Goal: Information Seeking & Learning: Find specific fact

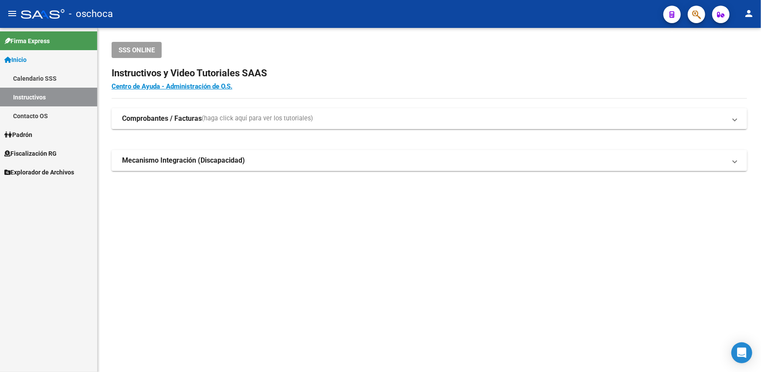
click at [39, 110] on link "Contacto OS" at bounding box center [48, 115] width 97 height 19
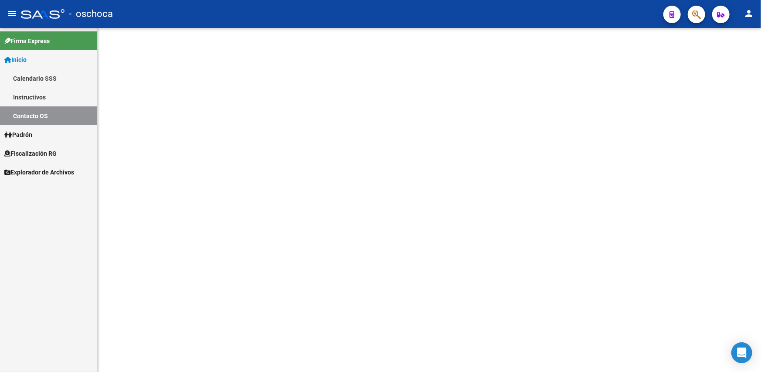
click at [30, 132] on span "Padrón" at bounding box center [18, 135] width 28 height 10
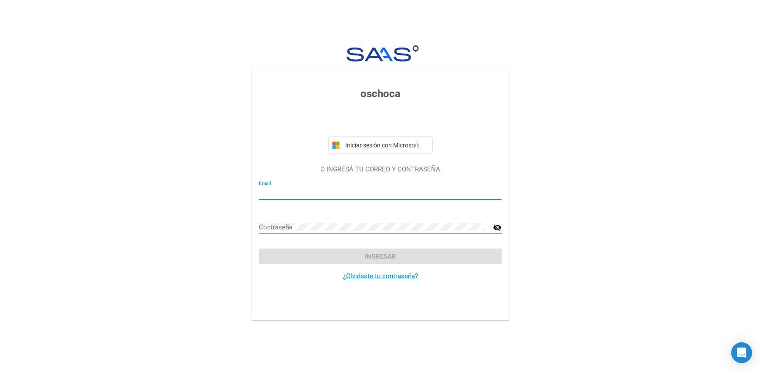
type input "[EMAIL_ADDRESS][DOMAIN_NAME]"
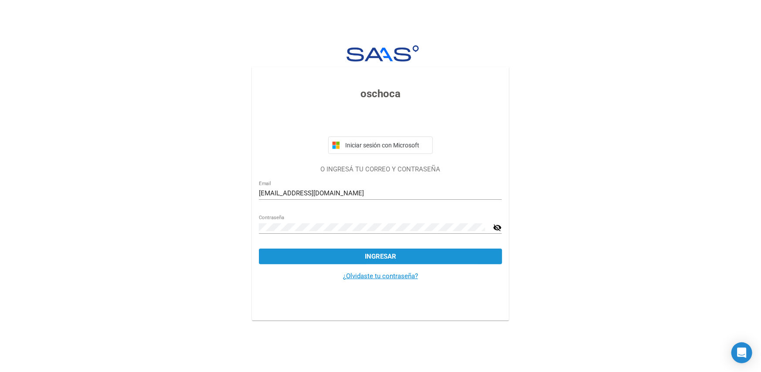
click at [379, 254] on span "Ingresar" at bounding box center [380, 256] width 31 height 8
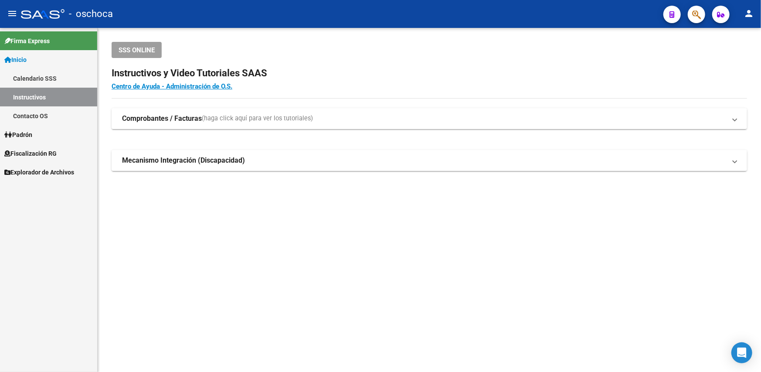
click at [35, 149] on span "Fiscalización RG" at bounding box center [30, 154] width 52 height 10
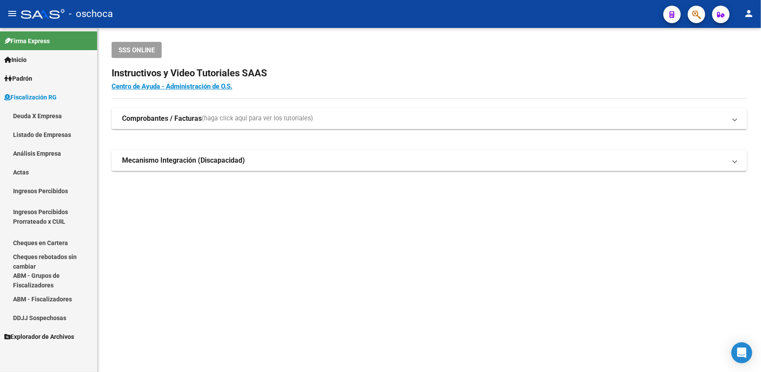
click at [37, 114] on link "Deuda X Empresa" at bounding box center [48, 115] width 97 height 19
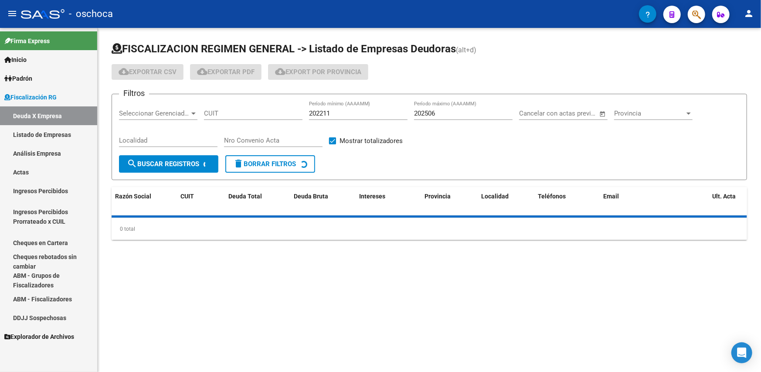
click at [687, 113] on div at bounding box center [688, 113] width 4 height 2
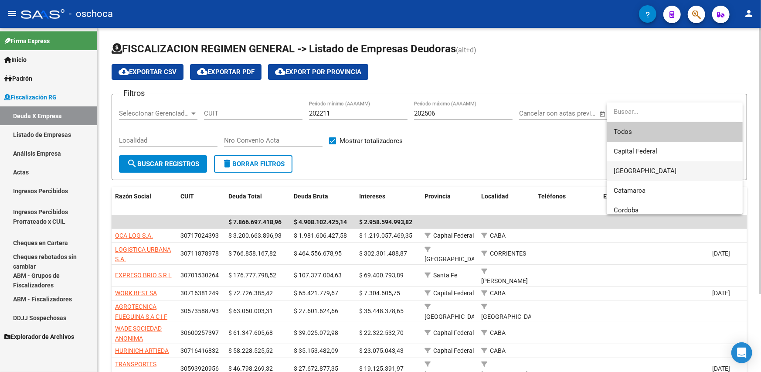
click at [649, 170] on span "[GEOGRAPHIC_DATA]" at bounding box center [645, 171] width 63 height 8
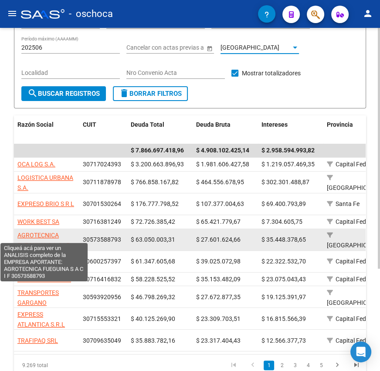
click at [62, 231] on app-link-go-to "AGROTECNICA FUEGUINA S A C I F" at bounding box center [46, 241] width 58 height 20
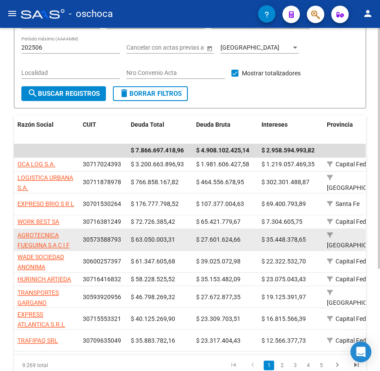
click at [105, 236] on span "30573588793" at bounding box center [102, 239] width 38 height 7
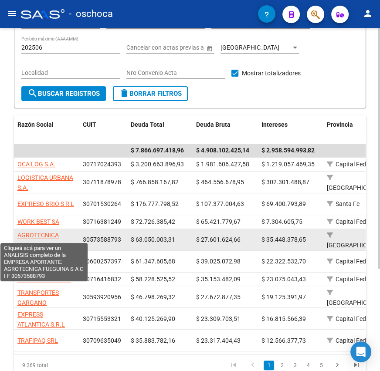
click at [47, 232] on span "AGROTECNICA FUEGUINA S A C I F" at bounding box center [43, 240] width 52 height 17
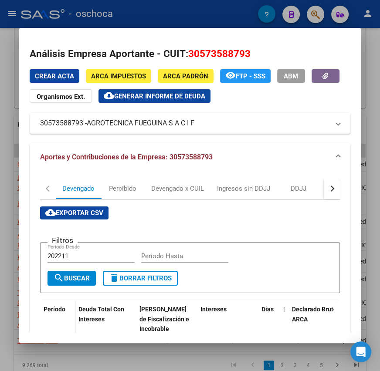
drag, startPoint x: 37, startPoint y: 124, endPoint x: 205, endPoint y: 135, distance: 167.7
click at [205, 135] on div "Crear Acta ARCA Impuestos ARCA [PERSON_NAME] remove_red_eye FTP - SSS ABM Organ…" at bounding box center [190, 311] width 321 height 484
copy div "Crear Acta ARCA Impuestos ARCA Padrón remove_red_eye FTP - SSS ABM Organismos E…"
click at [283, 47] on h2 "Análisis Empresa Aportante - CUIT: 30573588793" at bounding box center [190, 54] width 321 height 15
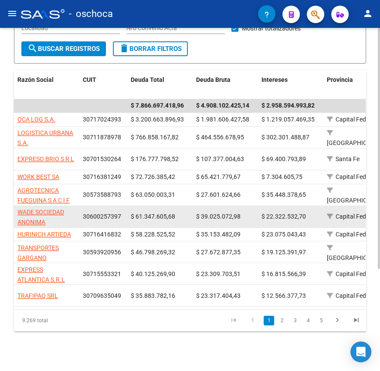
click at [43, 207] on app-link-go-to "WADE SOCIEDAD ANONIMA" at bounding box center [46, 217] width 58 height 20
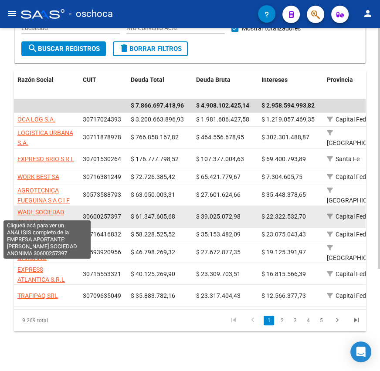
click at [43, 209] on span "WADE SOCIEDAD ANONIMA" at bounding box center [40, 217] width 47 height 17
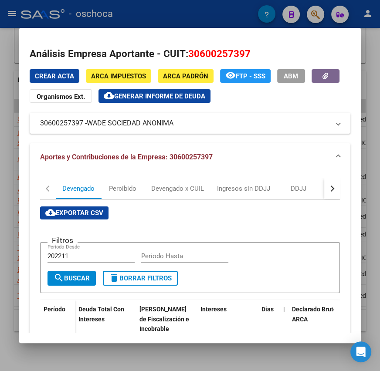
drag, startPoint x: 39, startPoint y: 127, endPoint x: 186, endPoint y: 137, distance: 147.2
click at [186, 137] on div "Crear Acta ARCA Impuestos ARCA [PERSON_NAME] remove_red_eye FTP - SSS ABM Organ…" at bounding box center [190, 312] width 321 height 486
copy div "Crear Acta ARCA Impuestos ARCA Padrón remove_red_eye FTP - SSS ABM Organismos E…"
click at [254, 226] on div "cloud_download Exportar CSV Filtros 202211 Periodo Desde Periodo Hasta search B…" at bounding box center [190, 367] width 300 height 320
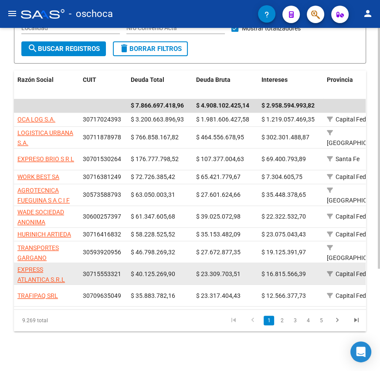
click at [69, 266] on app-link-go-to "EXPRESS ATLANTICA S.R.L" at bounding box center [46, 275] width 58 height 20
click at [38, 266] on app-link-go-to "EXPRESS ATLANTICA S.R.L" at bounding box center [46, 275] width 58 height 20
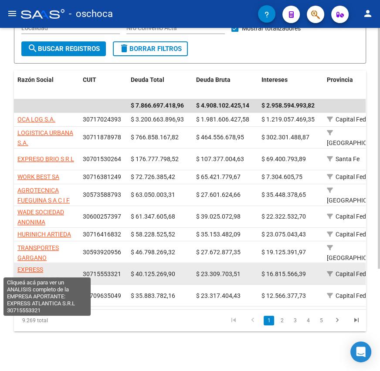
click at [36, 266] on span "EXPRESS ATLANTICA S.R.L" at bounding box center [41, 274] width 48 height 17
type textarea "30715553321"
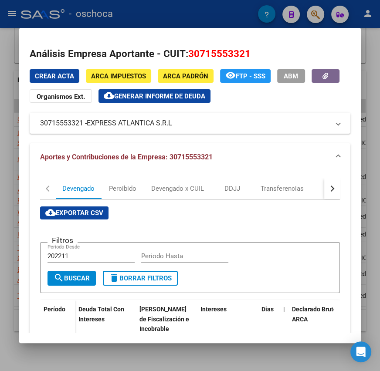
drag, startPoint x: 38, startPoint y: 128, endPoint x: 183, endPoint y: 136, distance: 144.9
click at [183, 136] on div "Crear Acta ARCA Impuestos ARCA [PERSON_NAME] remove_red_eye FTP - SSS ABM Organ…" at bounding box center [190, 312] width 321 height 487
copy div "Crear Acta ARCA Impuestos ARCA Padrón remove_red_eye FTP - SSS ABM Organismos E…"
drag, startPoint x: 238, startPoint y: 148, endPoint x: 217, endPoint y: 120, distance: 34.4
click at [238, 148] on mat-expansion-panel-header "Aportes y Contribuciones de la Empresa: 30715553321" at bounding box center [190, 157] width 321 height 28
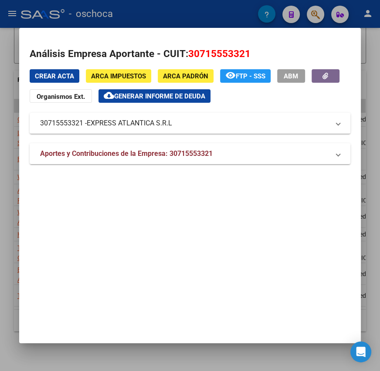
click at [77, 30] on mat-dialog-container "Análisis Empresa Aportante - CUIT: 30715553321 Crear Acta ARCA Impuestos ARCA […" at bounding box center [190, 186] width 342 height 316
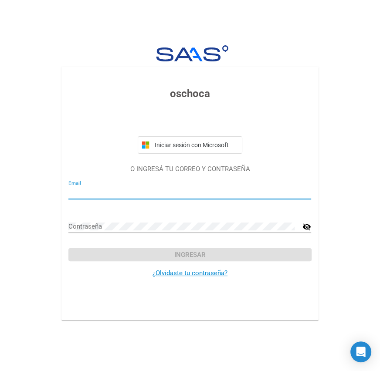
type input "[EMAIL_ADDRESS][DOMAIN_NAME]"
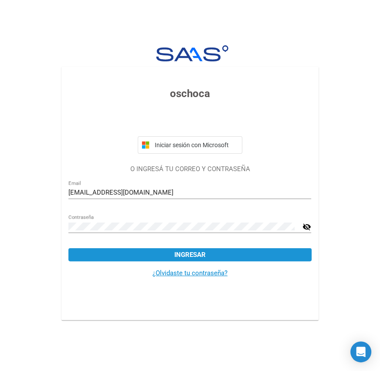
click at [223, 256] on button "Ingresar" at bounding box center [189, 254] width 243 height 13
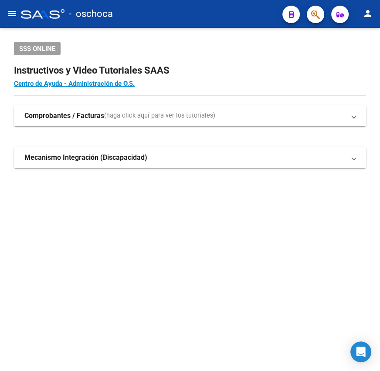
drag, startPoint x: 231, startPoint y: 239, endPoint x: 109, endPoint y: 97, distance: 187.6
click at [231, 236] on mat-sidenav-content "SSS ONLINE Instructivos y Video Tutoriales SAAS Centro de Ayuda - Administració…" at bounding box center [190, 199] width 380 height 343
click at [15, 16] on mat-icon "menu" at bounding box center [12, 13] width 10 height 10
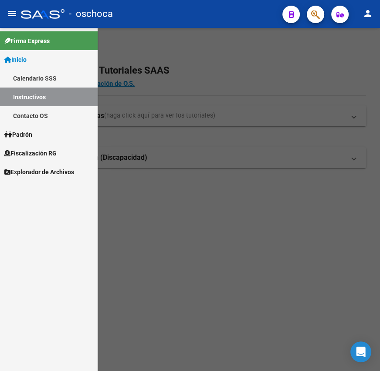
click at [37, 151] on span "Fiscalización RG" at bounding box center [30, 154] width 52 height 10
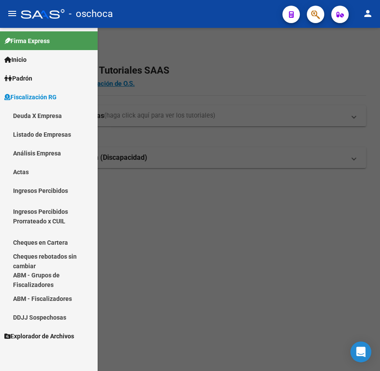
click at [40, 113] on link "Deuda X Empresa" at bounding box center [49, 115] width 98 height 19
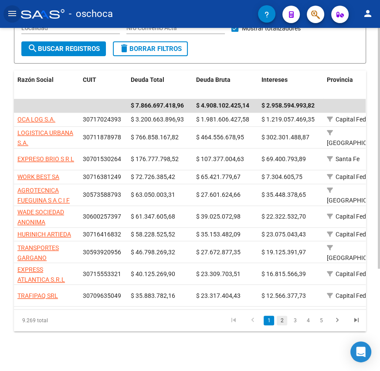
click at [280, 318] on link "2" at bounding box center [282, 321] width 10 height 10
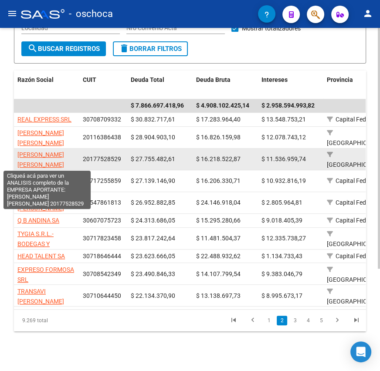
click at [43, 153] on span "[PERSON_NAME] [PERSON_NAME]" at bounding box center [40, 159] width 47 height 17
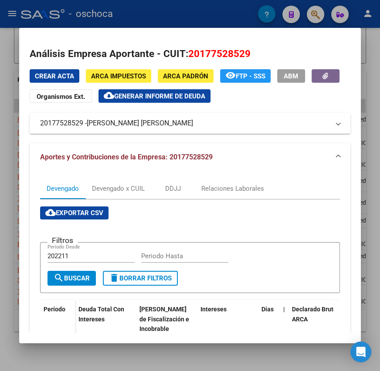
drag, startPoint x: 34, startPoint y: 126, endPoint x: 177, endPoint y: 137, distance: 143.3
click at [177, 137] on div "Crear Acta ARCA Impuestos ARCA [PERSON_NAME] remove_red_eye FTP - SSS ABM Organ…" at bounding box center [190, 312] width 321 height 487
copy div "Crear Acta ARCA Impuestos ARCA Padrón remove_red_eye FTP - SSS ABM Organismos E…"
click at [297, 100] on div "Crear Acta ARCA Impuestos ARCA Padrón remove_red_eye FTP - SSS ABM Organismos E…" at bounding box center [190, 86] width 321 height 34
click at [10, 15] on div at bounding box center [190, 185] width 380 height 371
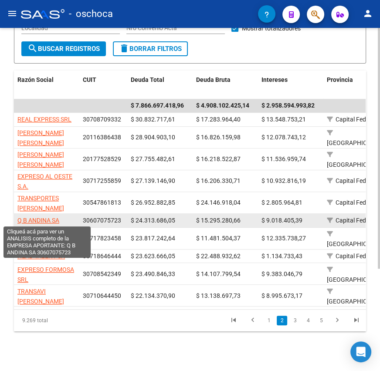
click at [47, 223] on span "Q B ANDINA SA" at bounding box center [38, 220] width 42 height 7
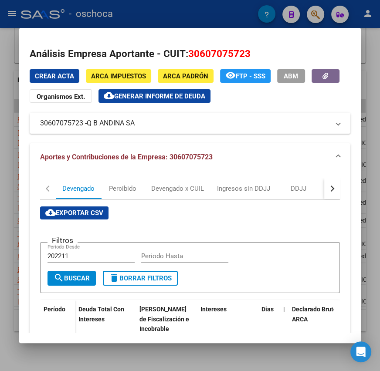
drag, startPoint x: 35, startPoint y: 127, endPoint x: 161, endPoint y: 131, distance: 126.5
click at [161, 131] on mat-expansion-panel-header "30607075723 - Q B ANDINA SA" at bounding box center [190, 123] width 321 height 21
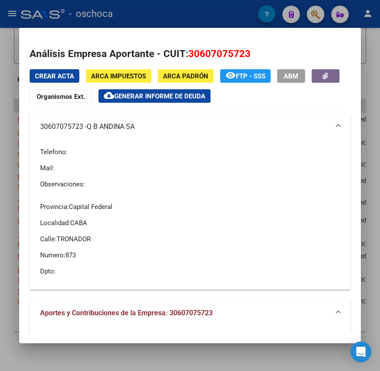
copy mat-panel-title "30607075723 - Q B ANDINA SA"
click at [229, 193] on div "Telefono: Mail: Observaciones:" at bounding box center [190, 168] width 300 height 55
click at [19, 19] on div at bounding box center [190, 185] width 380 height 371
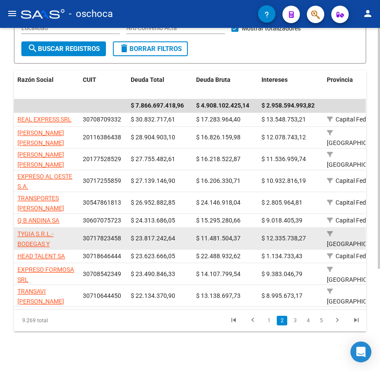
click at [41, 238] on app-link-go-to "TYGIA S.R.L.- BODEGAS Y VIÑEDOS SANTA ELENA S.R.L- U.T" at bounding box center [46, 249] width 58 height 40
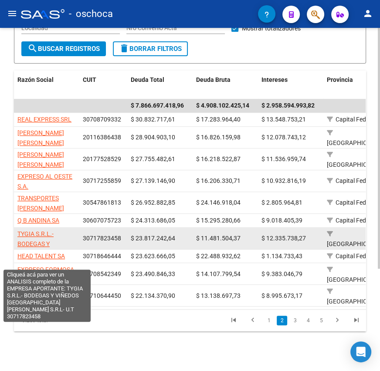
click at [37, 234] on span "TYGIA S.R.L.- BODEGAS Y VIÑEDOS SANTA ELENA S.R.L- U.T" at bounding box center [40, 249] width 47 height 37
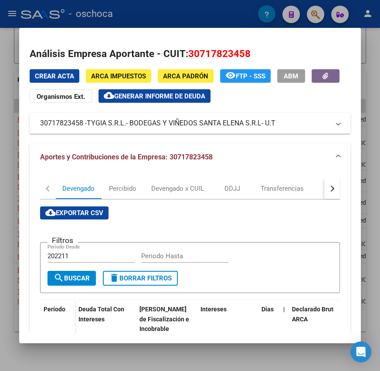
drag, startPoint x: 32, startPoint y: 128, endPoint x: 291, endPoint y: 130, distance: 258.5
click at [291, 130] on mat-expansion-panel-header "30717823458 - TYGIA S.R.L.- BODEGAS Y VIÑEDOS SANTA [PERSON_NAME] S.R.L- U.T" at bounding box center [190, 123] width 321 height 21
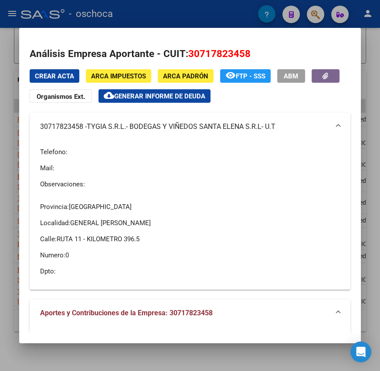
copy mat-panel-title "30717823458 - TYGIA S.R.L.- BODEGAS Y VIÑEDOS SANTA [PERSON_NAME] S.R.L- U.T"
click at [245, 187] on p "Observaciones:" at bounding box center [190, 185] width 300 height 10
click at [9, 14] on div at bounding box center [190, 185] width 380 height 371
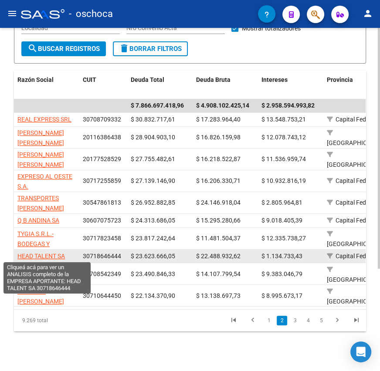
click at [62, 258] on span "HEAD TALENT SA" at bounding box center [41, 256] width 48 height 7
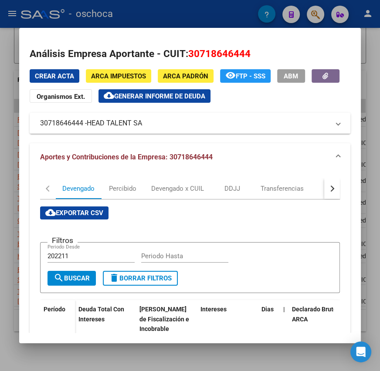
drag, startPoint x: 38, startPoint y: 126, endPoint x: 148, endPoint y: 126, distance: 110.3
click at [148, 126] on mat-expansion-panel-header "30718646444 - HEAD TALENT SA" at bounding box center [190, 123] width 321 height 21
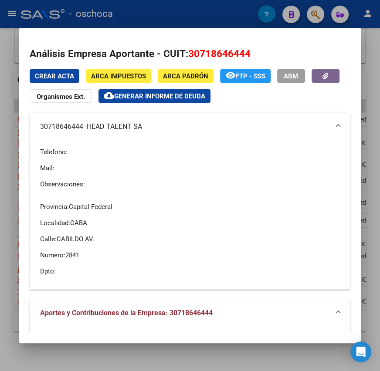
click at [101, 144] on div "Telefono: Mail: Observaciones:" at bounding box center [190, 168] width 300 height 55
drag, startPoint x: 40, startPoint y: 126, endPoint x: 167, endPoint y: 134, distance: 127.5
click at [167, 134] on mat-expansion-panel-header "30718646444 - HEAD TALENT SA" at bounding box center [190, 127] width 321 height 28
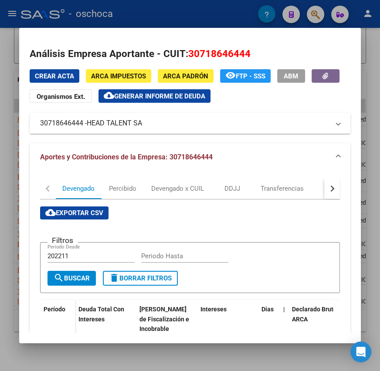
copy mat-panel-title "30718646444 - HEAD TALENT SA"
click at [261, 98] on div "Crear Acta ARCA Impuestos ARCA Padrón remove_red_eye FTP - SSS ABM Organismos E…" at bounding box center [190, 86] width 321 height 34
click at [9, 16] on div at bounding box center [190, 185] width 380 height 371
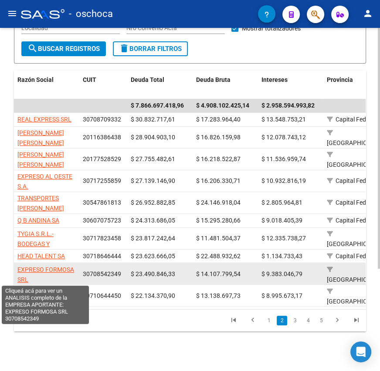
click at [43, 270] on span "EXPRESO FORMOSA SRL" at bounding box center [45, 274] width 57 height 17
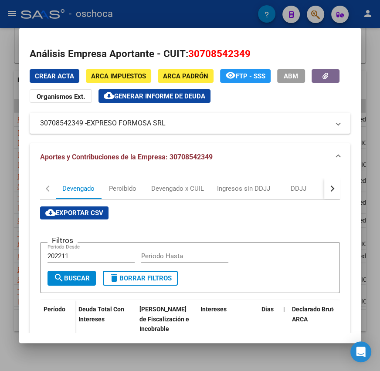
drag, startPoint x: 34, startPoint y: 126, endPoint x: 170, endPoint y: 135, distance: 136.3
click at [170, 135] on div "Crear Acta ARCA Impuestos ARCA [PERSON_NAME] remove_red_eye FTP - SSS ABM Organ…" at bounding box center [190, 312] width 321 height 486
copy div "Crear Acta ARCA Impuestos ARCA Padrón remove_red_eye FTP - SSS ABM Organismos E…"
click at [253, 102] on div "Crear Acta ARCA Impuestos ARCA Padrón remove_red_eye FTP - SSS ABM Organismos E…" at bounding box center [190, 86] width 321 height 34
click at [14, 18] on div at bounding box center [190, 185] width 380 height 371
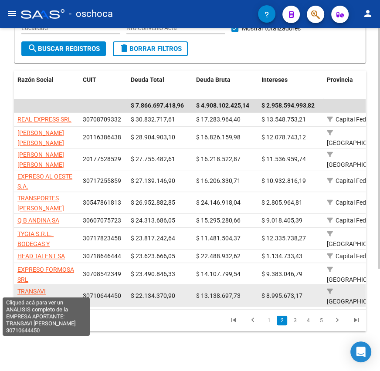
click at [62, 292] on span "TRANSAVI [PERSON_NAME]" at bounding box center [40, 296] width 47 height 17
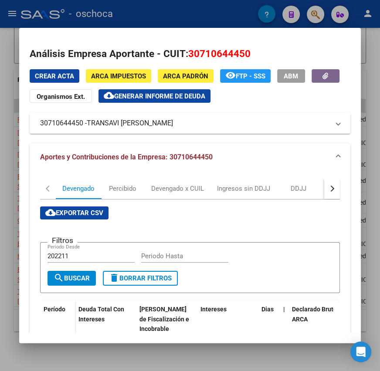
drag, startPoint x: 35, startPoint y: 122, endPoint x: 177, endPoint y: 133, distance: 141.7
click at [177, 133] on div "Crear Acta ARCA Impuestos ARCA [PERSON_NAME] remove_red_eye FTP - SSS ABM Organ…" at bounding box center [190, 312] width 321 height 486
copy mat-panel-title "30710644450 - TRANSAVI [PERSON_NAME]"
click at [9, 11] on div at bounding box center [190, 185] width 380 height 371
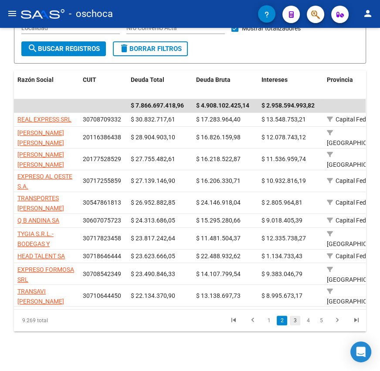
click at [299, 318] on link "3" at bounding box center [295, 321] width 10 height 10
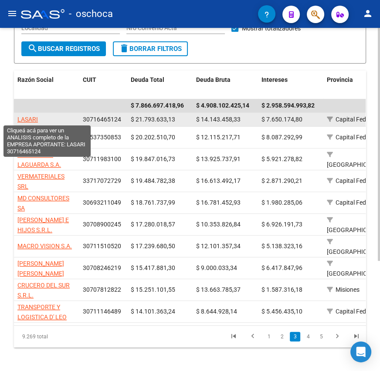
click at [34, 119] on span "LASARI" at bounding box center [27, 119] width 20 height 7
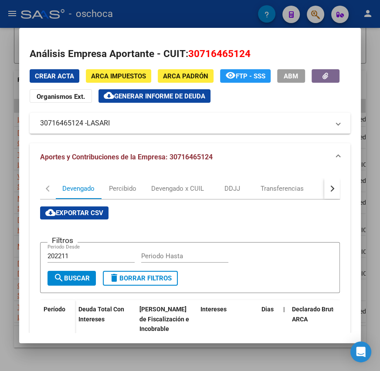
drag, startPoint x: 31, startPoint y: 122, endPoint x: 129, endPoint y: 135, distance: 98.5
click at [129, 135] on div "Crear Acta ARCA Impuestos ARCA [PERSON_NAME] remove_red_eye FTP - SSS ABM Organ…" at bounding box center [190, 312] width 321 height 487
copy div "Crear Acta ARCA Impuestos ARCA Padrón remove_red_eye FTP - SSS ABM Organismos E…"
click at [10, 11] on div at bounding box center [190, 185] width 380 height 371
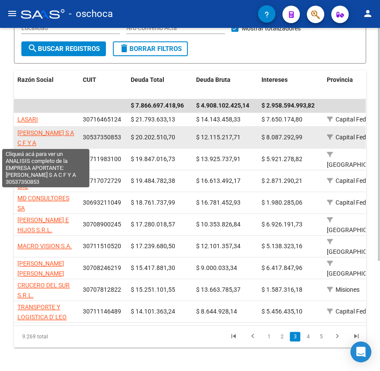
click at [49, 141] on span "[PERSON_NAME] S A C F Y A" at bounding box center [45, 137] width 57 height 17
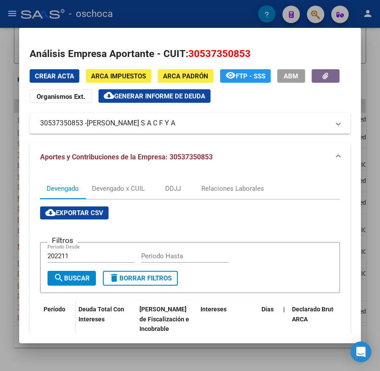
drag, startPoint x: 39, startPoint y: 125, endPoint x: 233, endPoint y: 141, distance: 194.6
click at [233, 141] on div "Crear Acta ARCA Impuestos ARCA [PERSON_NAME] remove_red_eye FTP - SSS ABM Organ…" at bounding box center [190, 312] width 321 height 487
click at [11, 18] on div at bounding box center [190, 185] width 380 height 371
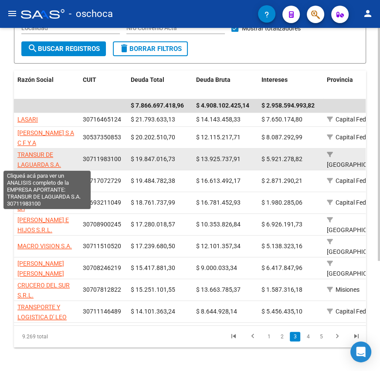
click at [37, 165] on span "TRANSUR DE LAGUARDA S.A." at bounding box center [39, 159] width 44 height 17
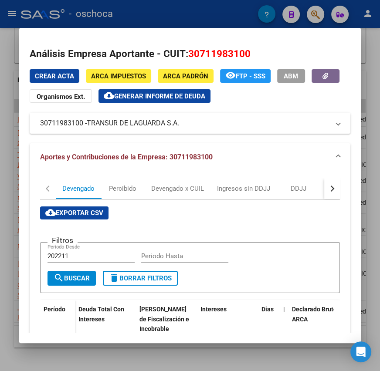
drag, startPoint x: 37, startPoint y: 128, endPoint x: 184, endPoint y: 129, distance: 147.3
click at [184, 129] on mat-expansion-panel-header "30711983100 - [PERSON_NAME] S.A." at bounding box center [190, 123] width 321 height 21
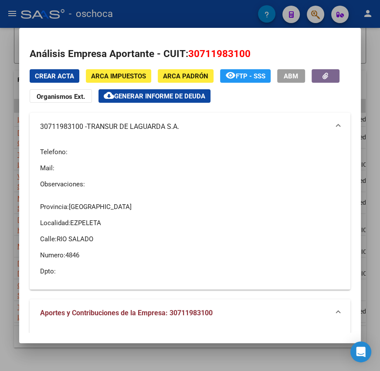
click at [14, 14] on div at bounding box center [190, 185] width 380 height 371
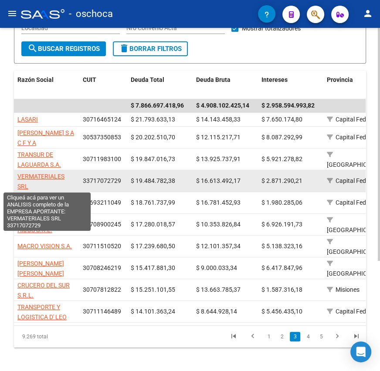
click at [53, 176] on span "VERMATERIALES SRL" at bounding box center [40, 181] width 47 height 17
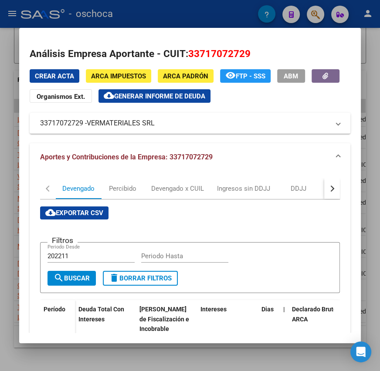
drag, startPoint x: 36, startPoint y: 122, endPoint x: 188, endPoint y: 134, distance: 152.6
click at [188, 134] on div "Crear Acta ARCA Impuestos ARCA [PERSON_NAME] remove_red_eye FTP - SSS ABM Organ…" at bounding box center [190, 312] width 321 height 487
click at [12, 14] on div at bounding box center [190, 185] width 380 height 371
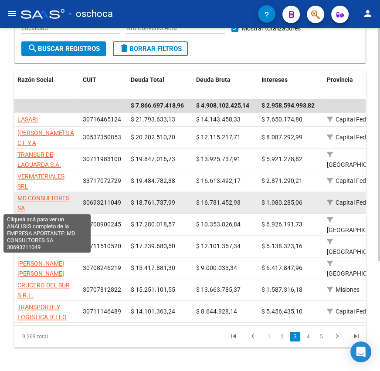
click at [59, 198] on span "MD CONSULTORES SA" at bounding box center [43, 203] width 52 height 17
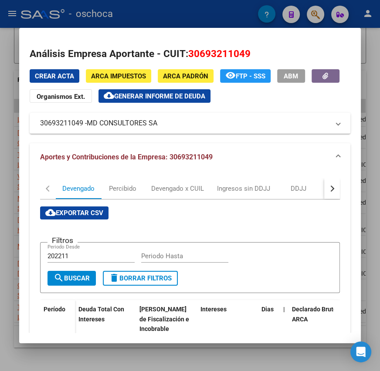
drag, startPoint x: 38, startPoint y: 123, endPoint x: 191, endPoint y: 134, distance: 153.8
click at [191, 134] on div "Crear Acta ARCA Impuestos ARCA [PERSON_NAME] remove_red_eye FTP - SSS ABM Organ…" at bounding box center [190, 312] width 321 height 487
click at [18, 17] on div at bounding box center [190, 185] width 380 height 371
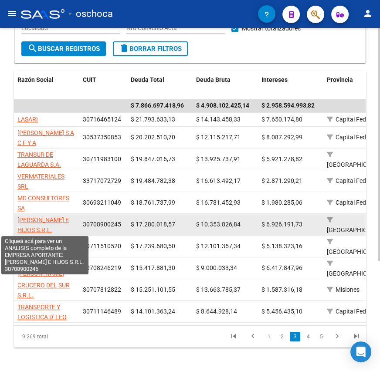
click at [48, 222] on span "[PERSON_NAME] E HIJOS S.R.L." at bounding box center [42, 225] width 51 height 17
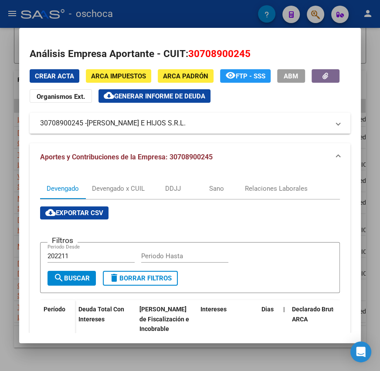
drag, startPoint x: 33, startPoint y: 125, endPoint x: 225, endPoint y: 132, distance: 191.9
click at [225, 132] on mat-expansion-panel-header "30708900245 - [PERSON_NAME] E HIJOS S.R.L." at bounding box center [190, 123] width 321 height 21
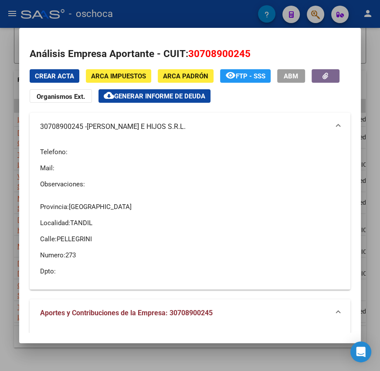
click at [17, 16] on div at bounding box center [190, 185] width 380 height 371
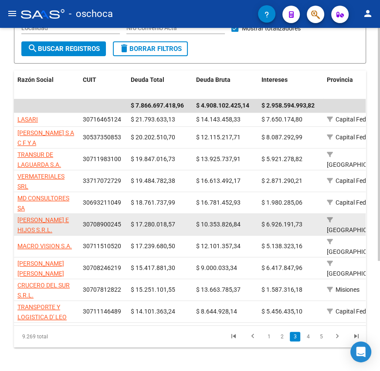
click at [32, 223] on app-link-go-to "[PERSON_NAME] E HIJOS S.R.L." at bounding box center [46, 225] width 58 height 20
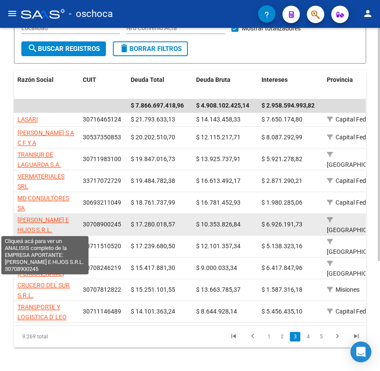
click at [39, 221] on span "[PERSON_NAME] E HIJOS S.R.L." at bounding box center [42, 225] width 51 height 17
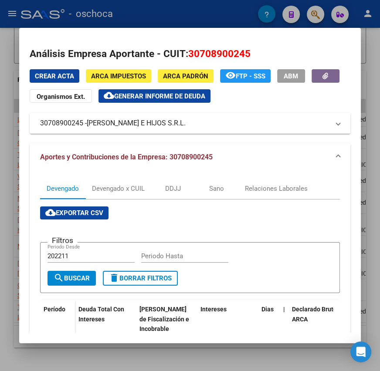
drag, startPoint x: 35, startPoint y: 128, endPoint x: 204, endPoint y: 131, distance: 169.6
click at [204, 131] on mat-expansion-panel-header "30708900245 - [PERSON_NAME] E HIJOS S.R.L." at bounding box center [190, 123] width 321 height 21
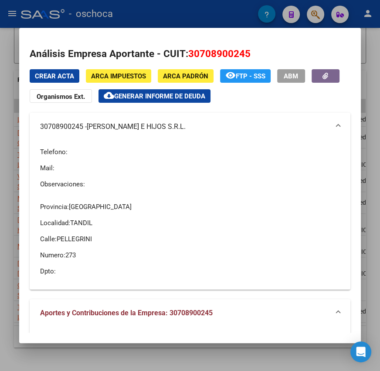
click at [9, 17] on div at bounding box center [190, 185] width 380 height 371
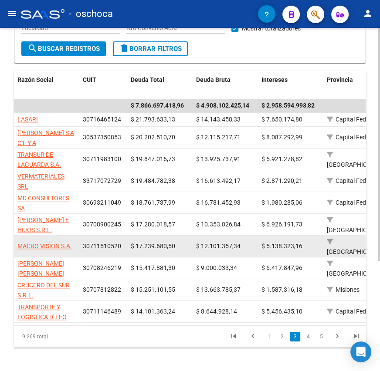
click at [58, 246] on datatable-body-cell "MACRO VISION S.A." at bounding box center [46, 246] width 65 height 21
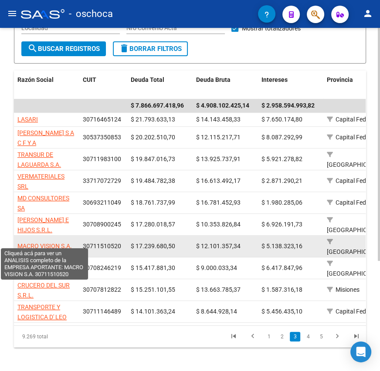
click at [58, 243] on span "MACRO VISION S.A." at bounding box center [44, 246] width 54 height 7
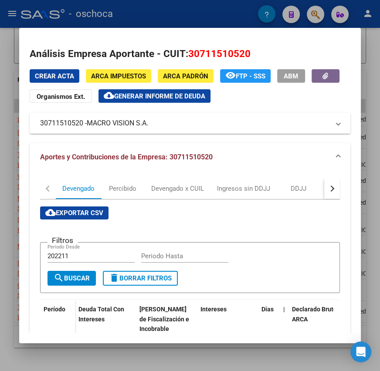
drag, startPoint x: 36, startPoint y: 127, endPoint x: 163, endPoint y: 131, distance: 126.9
click at [163, 131] on mat-expansion-panel-header "30711510520 - MACRO VISION S.A." at bounding box center [190, 123] width 321 height 21
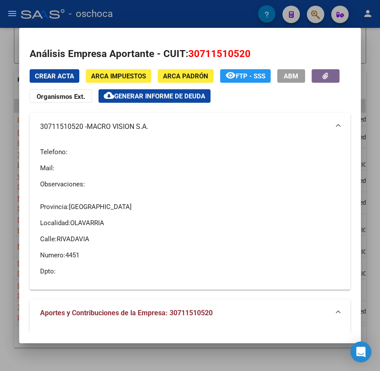
click at [5, 14] on div at bounding box center [190, 185] width 380 height 371
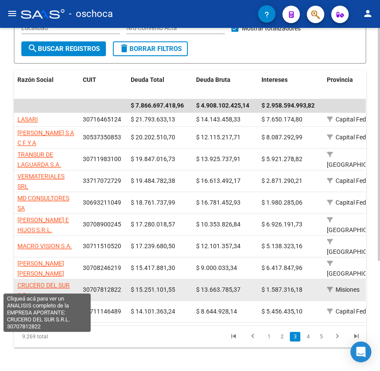
click at [36, 282] on span "CRUCERO DEL SUR S.R.L." at bounding box center [43, 290] width 52 height 17
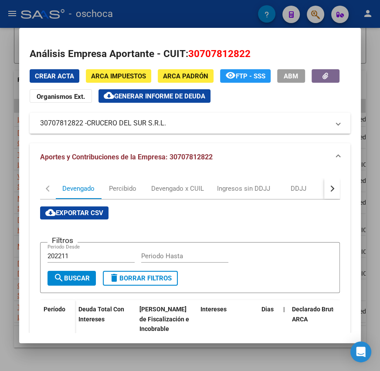
drag, startPoint x: 36, startPoint y: 126, endPoint x: 169, endPoint y: 129, distance: 133.0
click at [169, 129] on mat-expansion-panel-header "30707812822 - CRUCERO DEL SUR S.R.L." at bounding box center [190, 123] width 321 height 21
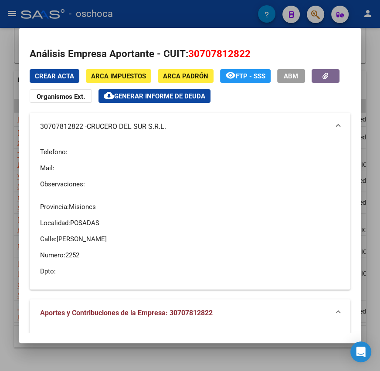
click at [191, 178] on div "Telefono: Mail: Observaciones:" at bounding box center [190, 168] width 300 height 55
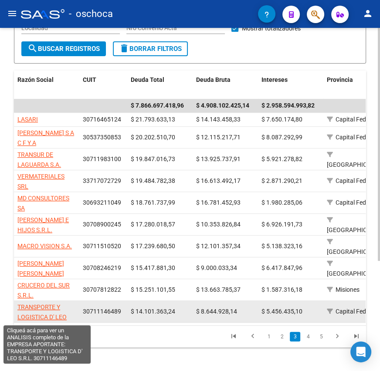
click at [45, 304] on span "TRANSPORTE Y LOGISTICA D' LEO S.R.L." at bounding box center [41, 317] width 49 height 27
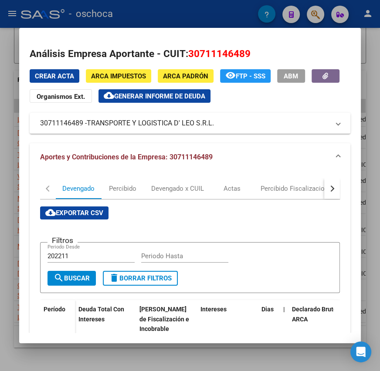
drag, startPoint x: 37, startPoint y: 125, endPoint x: 231, endPoint y: 135, distance: 194.2
click at [231, 135] on div "Crear Acta ARCA Impuestos ARCA [PERSON_NAME] remove_red_eye FTP - SSS ABM Organ…" at bounding box center [190, 312] width 321 height 486
click at [14, 19] on div at bounding box center [190, 185] width 380 height 371
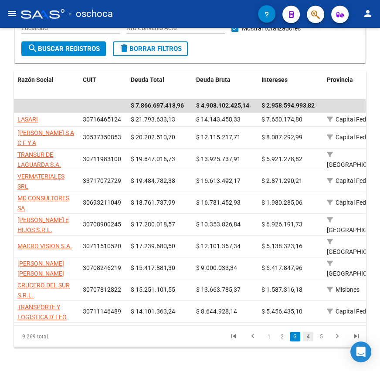
click at [305, 335] on link "4" at bounding box center [308, 337] width 10 height 10
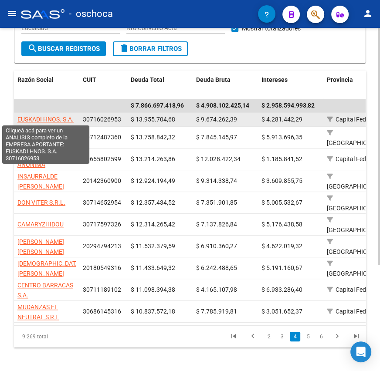
click at [50, 116] on span "EUSKADI HNOS. S.A." at bounding box center [45, 119] width 56 height 7
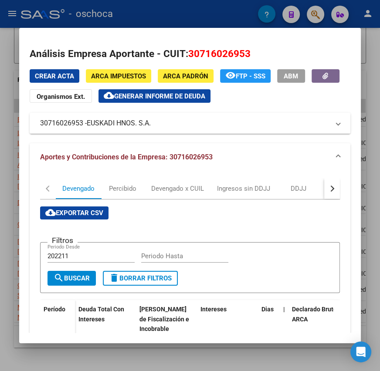
drag, startPoint x: 41, startPoint y: 126, endPoint x: 157, endPoint y: 129, distance: 116.4
click at [157, 129] on mat-expansion-panel-header "30716026953 - EUSKADI HNOS. S.A." at bounding box center [190, 123] width 321 height 21
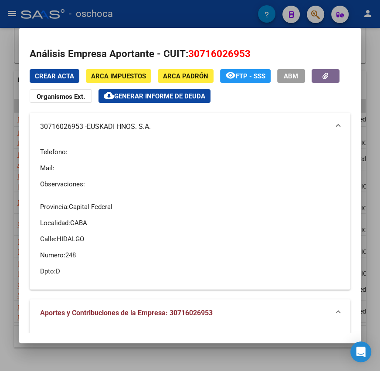
click at [15, 12] on div at bounding box center [190, 185] width 380 height 371
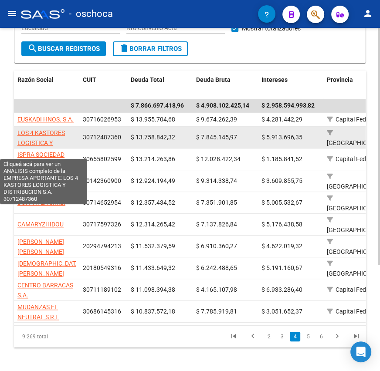
click at [44, 133] on span "LOS 4 KASTORES LOGISTICA Y DISTRIBUCION S.A." at bounding box center [43, 142] width 53 height 27
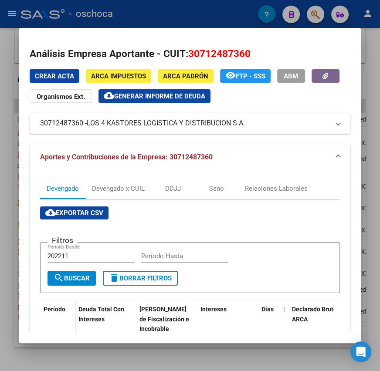
drag, startPoint x: 39, startPoint y: 126, endPoint x: 276, endPoint y: 134, distance: 236.8
click at [276, 134] on div "Crear Acta ARCA Impuestos ARCA [PERSON_NAME] remove_red_eye FTP - SSS ABM Organ…" at bounding box center [190, 312] width 321 height 486
click at [12, 15] on div at bounding box center [190, 185] width 380 height 371
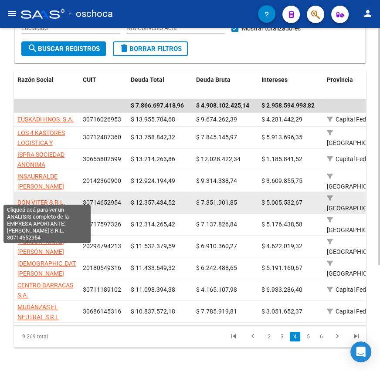
click at [46, 200] on span "DON VITER S.R.L." at bounding box center [41, 202] width 48 height 7
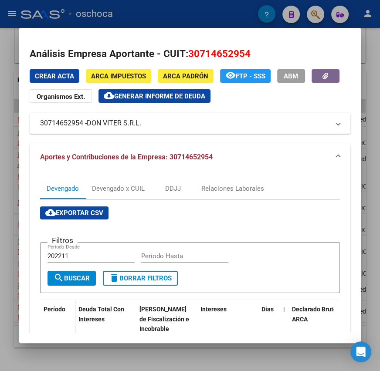
drag, startPoint x: 38, startPoint y: 125, endPoint x: 148, endPoint y: 138, distance: 110.6
click at [148, 138] on div "Crear Acta ARCA Impuestos ARCA [PERSON_NAME] remove_red_eye FTP - SSS ABM Organ…" at bounding box center [190, 312] width 321 height 487
click at [8, 15] on div at bounding box center [190, 185] width 380 height 371
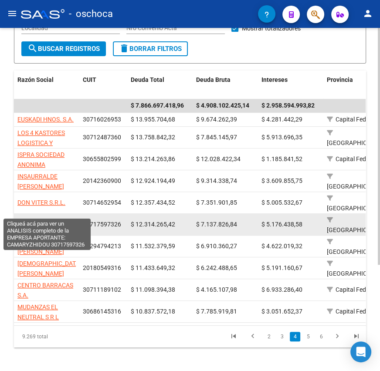
click at [57, 221] on span "CAMARYZHIDOU" at bounding box center [40, 224] width 46 height 7
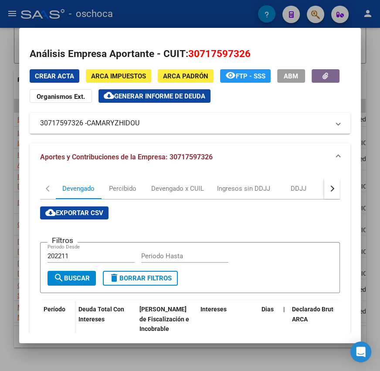
drag, startPoint x: 36, startPoint y: 122, endPoint x: 166, endPoint y: 136, distance: 131.2
click at [166, 136] on div "Crear Acta ARCA Impuestos ARCA [PERSON_NAME] remove_red_eye FTP - SSS ABM Organ…" at bounding box center [190, 312] width 321 height 487
click at [13, 5] on div at bounding box center [190, 185] width 380 height 371
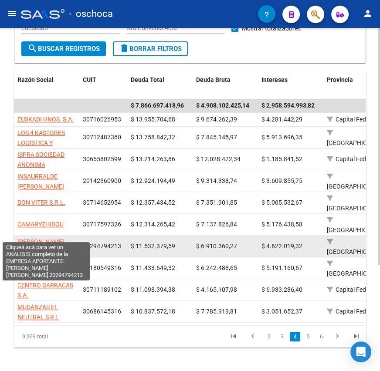
click at [59, 238] on span "[PERSON_NAME] [PERSON_NAME]" at bounding box center [40, 246] width 47 height 17
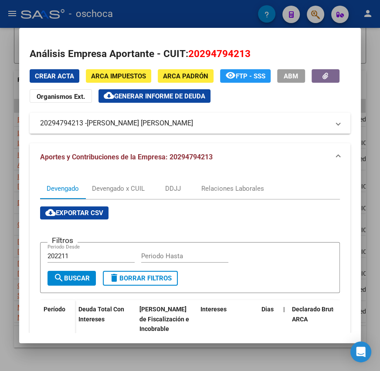
drag, startPoint x: 38, startPoint y: 125, endPoint x: 216, endPoint y: 130, distance: 177.9
click at [216, 130] on mat-expansion-panel-header "20294794213 - [PERSON_NAME] [PERSON_NAME]" at bounding box center [190, 123] width 321 height 21
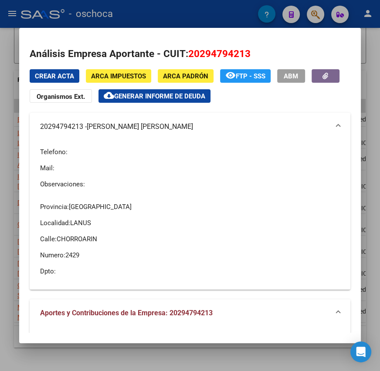
drag, startPoint x: 214, startPoint y: 225, endPoint x: 122, endPoint y: 108, distance: 149.5
click at [209, 216] on div "Provincia: [GEOGRAPHIC_DATA] Localidad: LANUS Calle: CHORROARIN Numero: 2429 Dp…" at bounding box center [190, 239] width 300 height 87
click at [7, 16] on div at bounding box center [190, 185] width 380 height 371
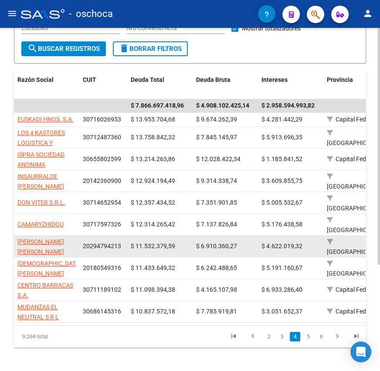
click at [46, 237] on app-link-go-to "[PERSON_NAME] [PERSON_NAME]" at bounding box center [46, 247] width 58 height 20
click at [104, 243] on span "20294794213" at bounding box center [102, 246] width 38 height 7
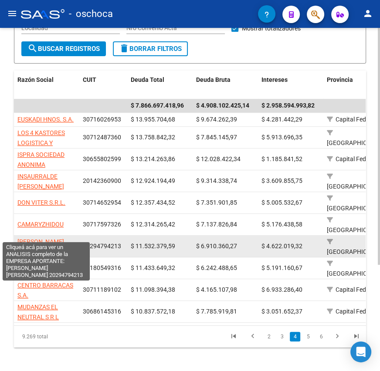
click at [58, 238] on span "[PERSON_NAME] [PERSON_NAME]" at bounding box center [40, 246] width 47 height 17
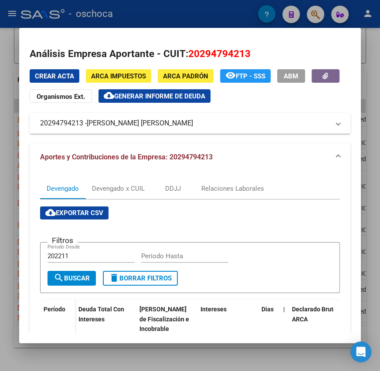
drag, startPoint x: 39, startPoint y: 123, endPoint x: 248, endPoint y: 123, distance: 209.2
click at [248, 123] on mat-expansion-panel-header "20294794213 - [PERSON_NAME] [PERSON_NAME]" at bounding box center [190, 123] width 321 height 21
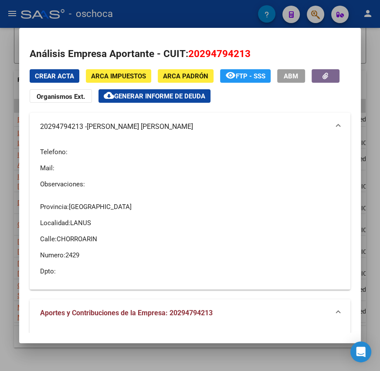
drag, startPoint x: 191, startPoint y: 174, endPoint x: 117, endPoint y: 153, distance: 76.6
click at [190, 174] on div "Telefono: Mail: Observaciones:" at bounding box center [190, 168] width 300 height 55
drag, startPoint x: 40, startPoint y: 127, endPoint x: 279, endPoint y: 136, distance: 239.5
click at [279, 136] on mat-expansion-panel-header "20294794213 - [PERSON_NAME] [PERSON_NAME]" at bounding box center [190, 127] width 321 height 28
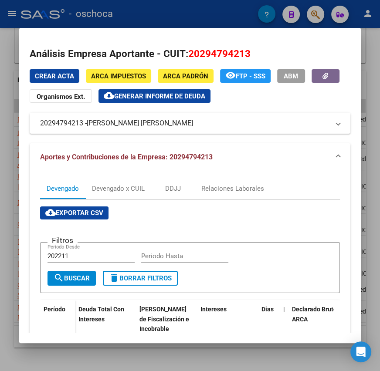
click at [15, 17] on div at bounding box center [190, 185] width 380 height 371
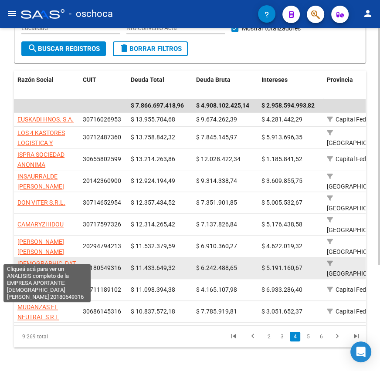
click at [52, 260] on span "[DEMOGRAPHIC_DATA] [PERSON_NAME]" at bounding box center [49, 268] width 64 height 17
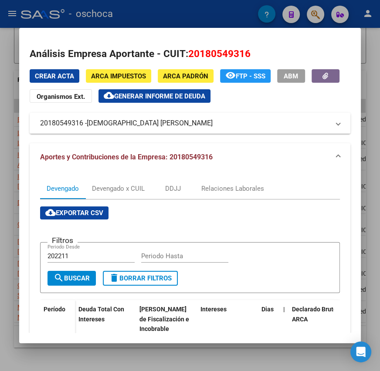
drag, startPoint x: 39, startPoint y: 128, endPoint x: 170, endPoint y: 130, distance: 131.2
click at [170, 130] on mat-expansion-panel-header "20180549316 - [DEMOGRAPHIC_DATA] [PERSON_NAME]" at bounding box center [190, 123] width 321 height 21
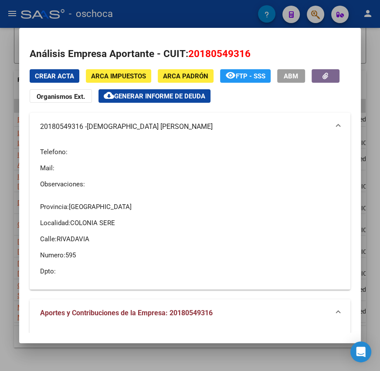
click at [7, 14] on div at bounding box center [190, 185] width 380 height 371
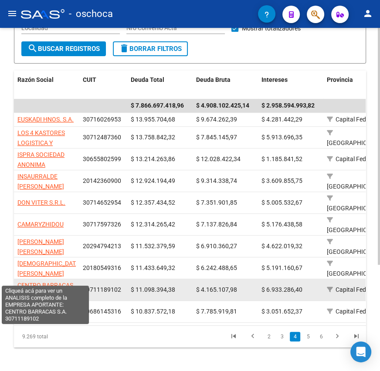
click at [54, 282] on span "CENTRO BARRACAS S.A." at bounding box center [45, 290] width 56 height 17
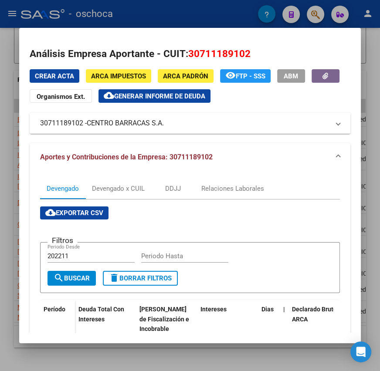
drag, startPoint x: 35, startPoint y: 126, endPoint x: 191, endPoint y: 125, distance: 156.0
click at [191, 125] on mat-expansion-panel-header "30711189102 - CENTRO BARRACAS S.A." at bounding box center [190, 123] width 321 height 21
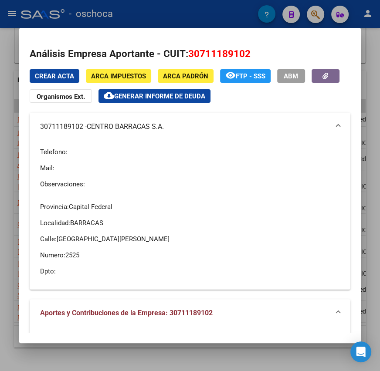
click at [63, 168] on p "Mail:" at bounding box center [190, 168] width 300 height 10
drag, startPoint x: 38, startPoint y: 129, endPoint x: 198, endPoint y: 133, distance: 159.6
click at [198, 133] on mat-expansion-panel-header "30711189102 - CENTRO BARRACAS S.A." at bounding box center [190, 127] width 321 height 28
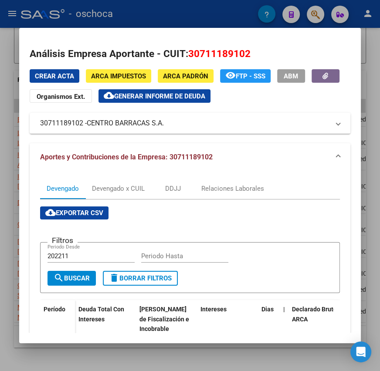
click at [16, 18] on div at bounding box center [190, 185] width 380 height 371
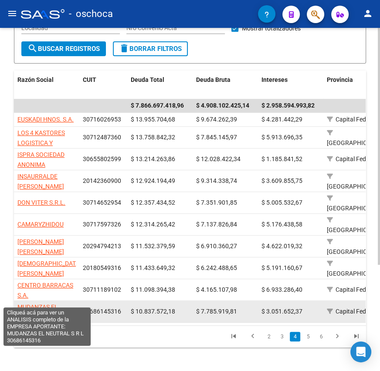
click at [48, 304] on span "MUDANZAS EL NEUTRAL S R L" at bounding box center [37, 312] width 41 height 17
type textarea "30686145316"
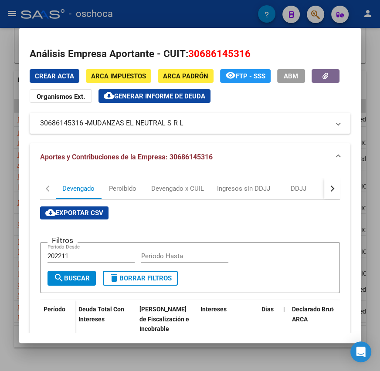
drag, startPoint x: 33, startPoint y: 124, endPoint x: 263, endPoint y: 129, distance: 230.2
click at [263, 129] on mat-expansion-panel-header "30686145316 - MUDANZAS EL NEUTRAL S R L" at bounding box center [190, 123] width 321 height 21
